Goal: Obtain resource: Download file/media

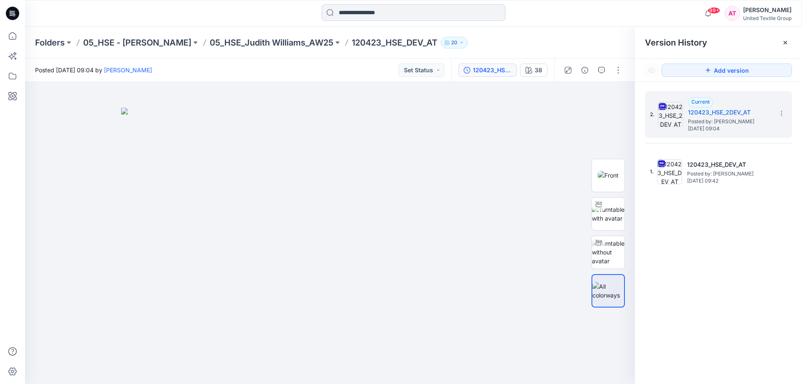
click at [379, 15] on input at bounding box center [414, 12] width 184 height 17
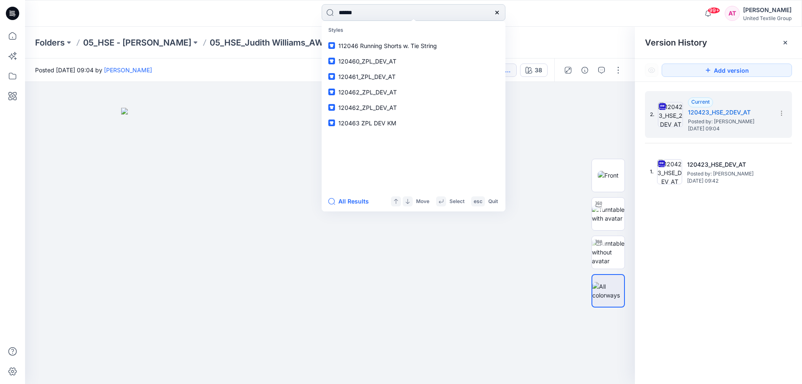
type input "******"
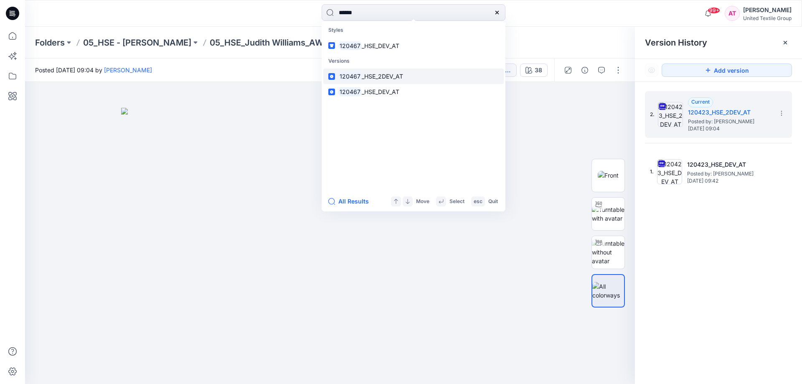
click at [384, 78] on span "_HSE_2DEV_AT" at bounding box center [382, 76] width 41 height 7
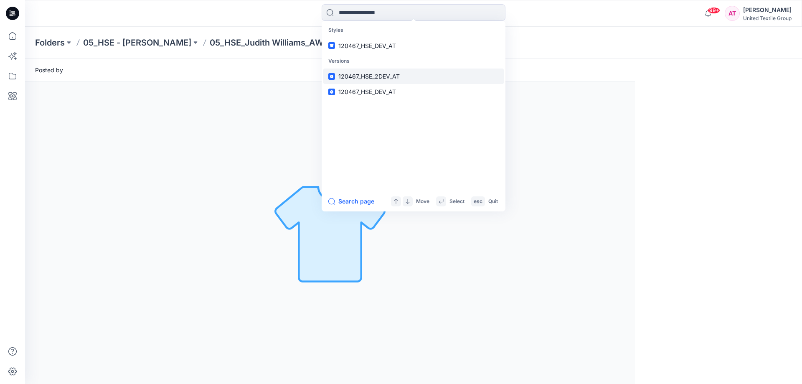
click at [384, 78] on div "Posted by" at bounding box center [328, 69] width 606 height 23
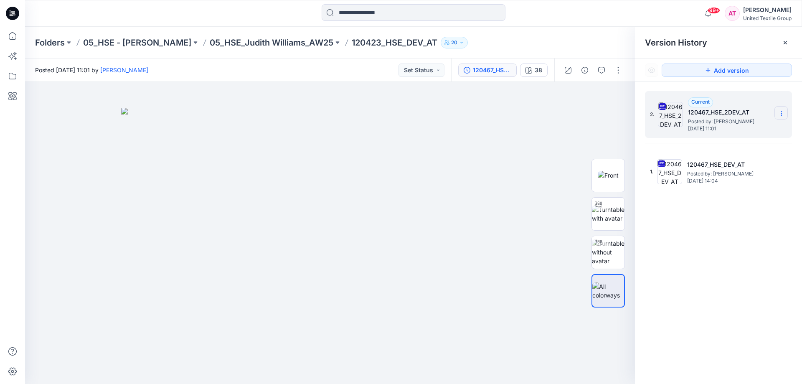
click at [780, 108] on section at bounding box center [780, 112] width 13 height 13
click at [744, 133] on span "Download Source BW File" at bounding box center [739, 129] width 70 height 10
click at [356, 13] on input at bounding box center [414, 12] width 184 height 17
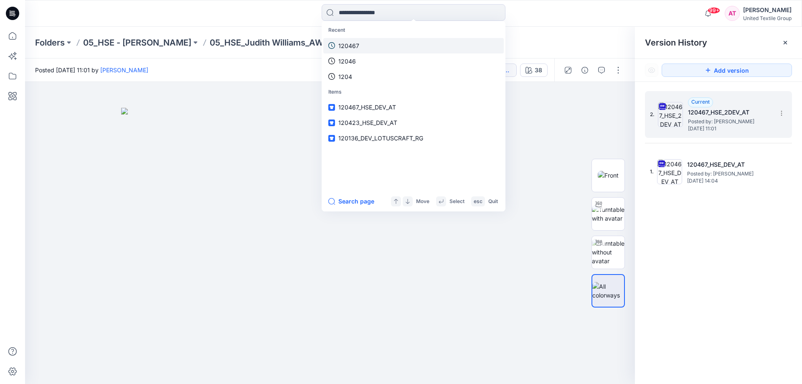
click at [355, 44] on p "120467" at bounding box center [348, 45] width 21 height 9
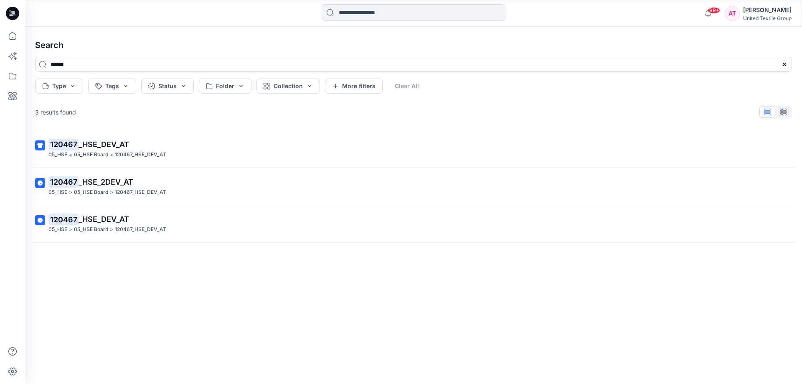
click at [130, 181] on span "_HSE_2DEV_AT" at bounding box center [105, 181] width 55 height 9
